Goal: Find specific fact: Find specific fact

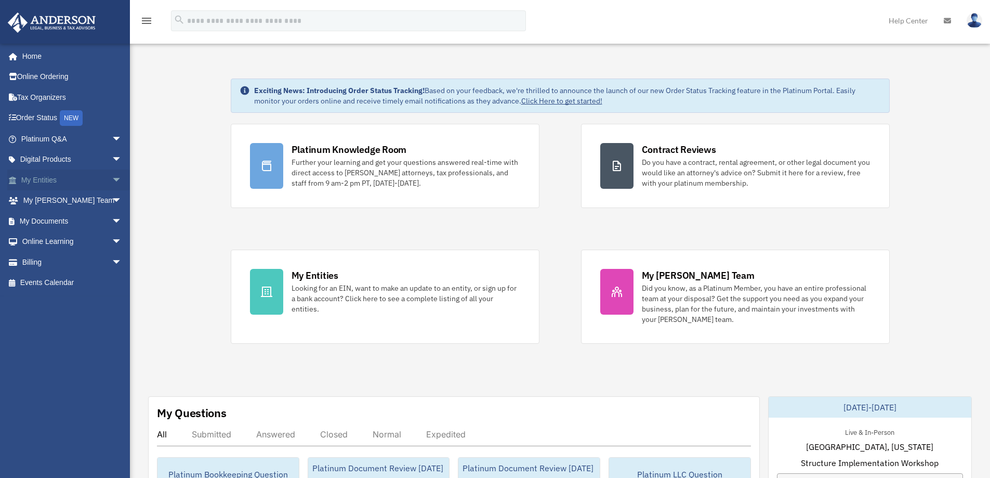
click at [62, 182] on link "My Entities arrow_drop_down" at bounding box center [72, 179] width 130 height 21
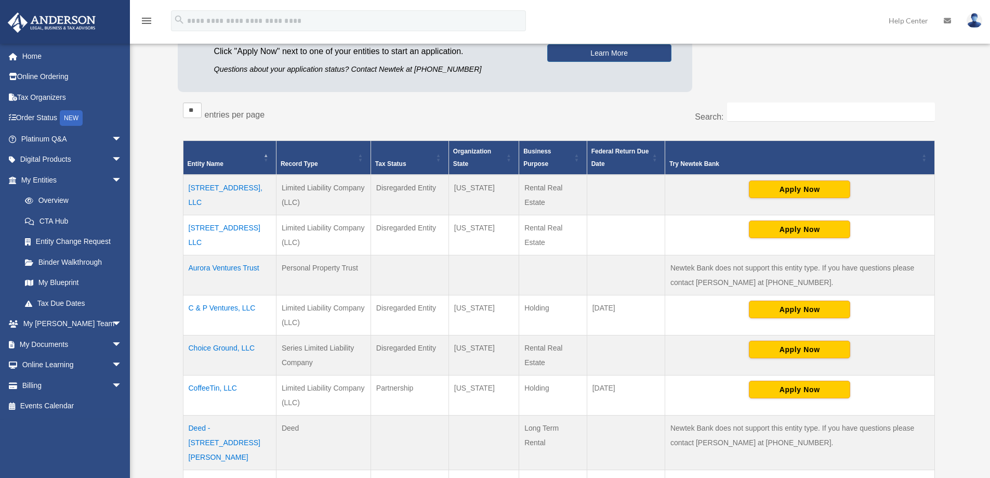
scroll to position [156, 0]
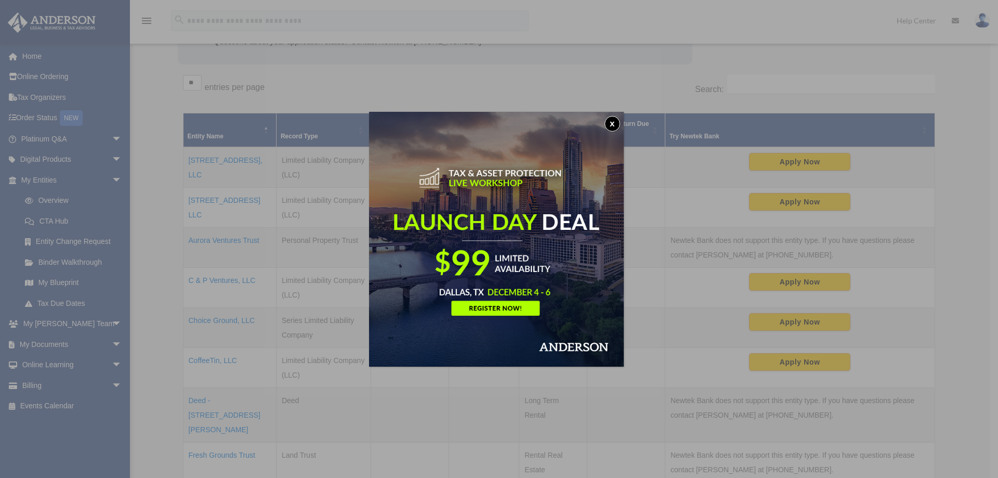
click at [619, 122] on button "x" at bounding box center [613, 124] width 16 height 16
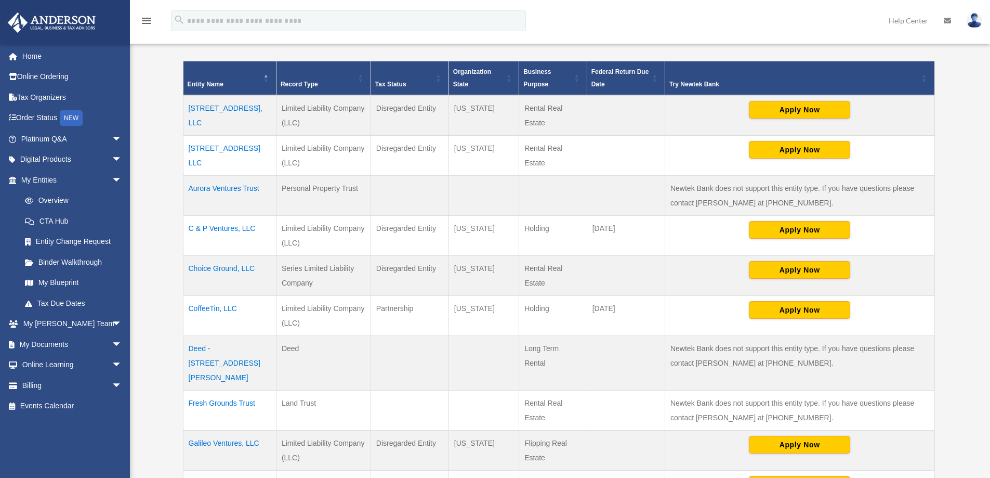
scroll to position [260, 0]
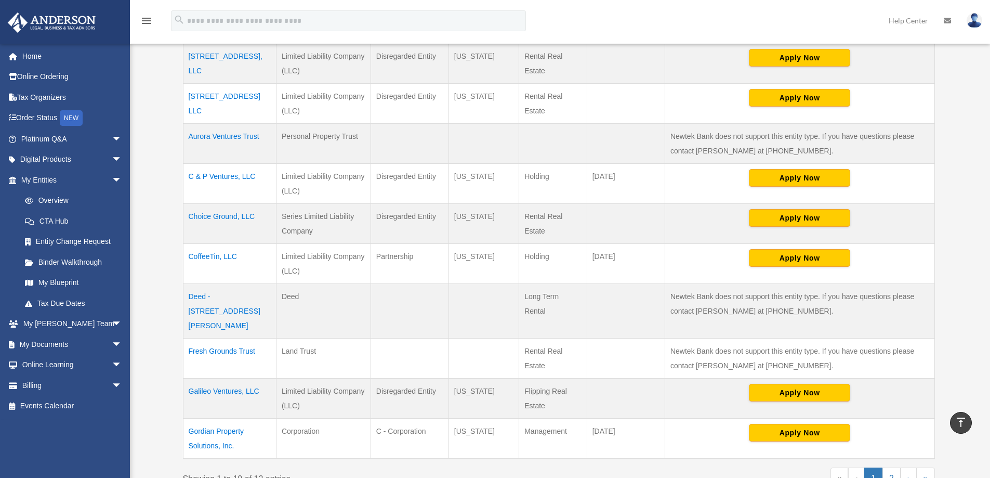
click at [234, 378] on td "Galileo Ventures, LLC" at bounding box center [229, 398] width 93 height 40
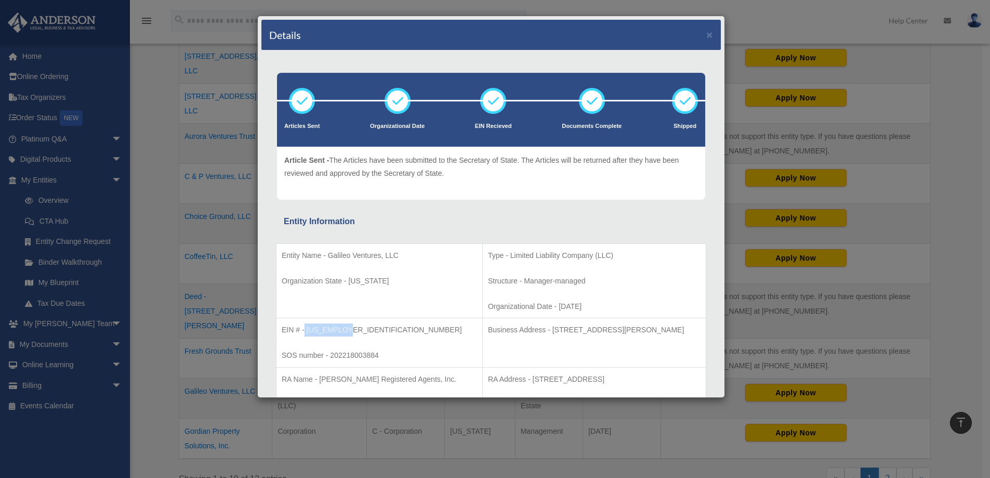
drag, startPoint x: 305, startPoint y: 331, endPoint x: 336, endPoint y: 332, distance: 31.7
click at [347, 333] on p "EIN # - [US_EMPLOYER_IDENTIFICATION_NUMBER]" at bounding box center [379, 329] width 195 height 13
copy p "[US_EMPLOYER_IDENTIFICATION_NUMBER]"
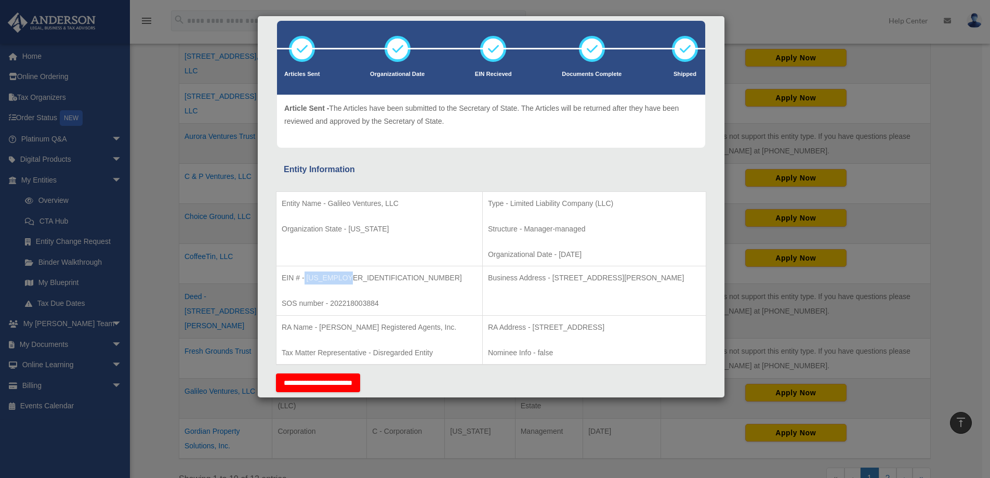
drag, startPoint x: 519, startPoint y: 277, endPoint x: 675, endPoint y: 280, distance: 156.5
click at [678, 280] on p "Business Address - [STREET_ADDRESS][PERSON_NAME]" at bounding box center [594, 277] width 213 height 13
copy p "[STREET_ADDRESS][PERSON_NAME]"
